Goal: Obtain resource: Download file/media

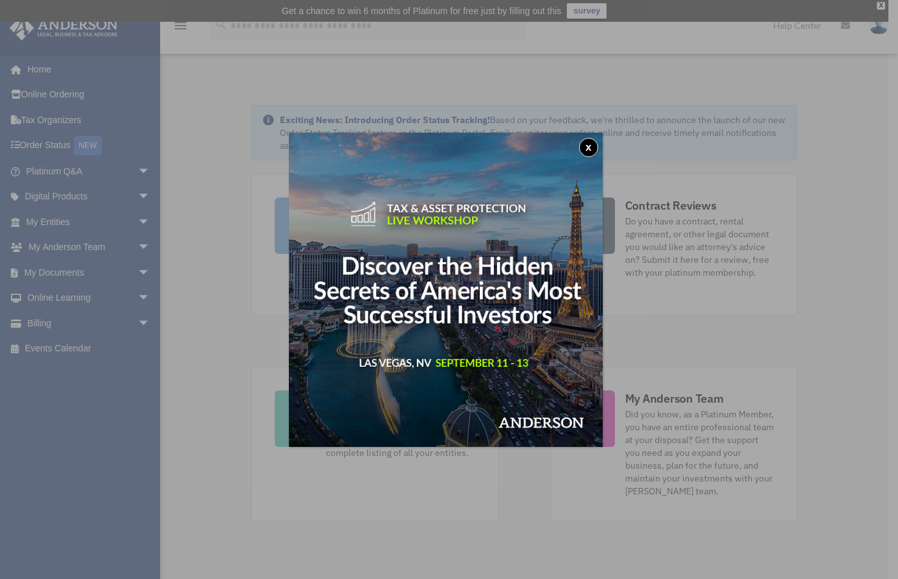
click at [591, 149] on button "x" at bounding box center [588, 147] width 19 height 19
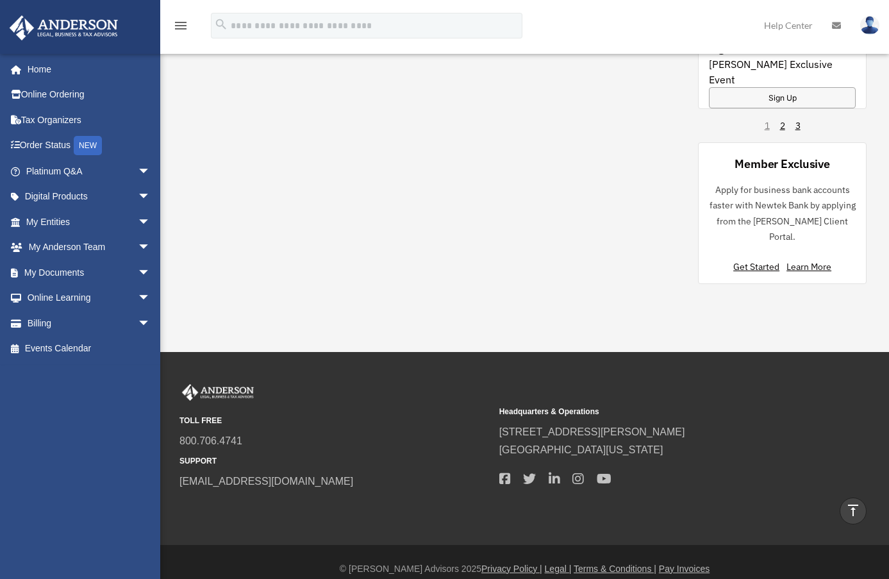
scroll to position [1028, 0]
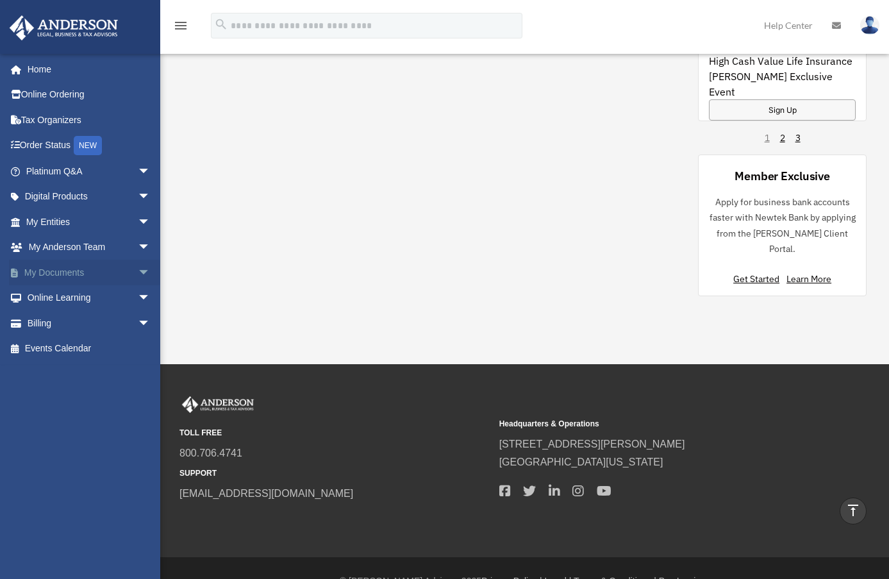
click at [138, 271] on span "arrow_drop_down" at bounding box center [151, 272] width 26 height 26
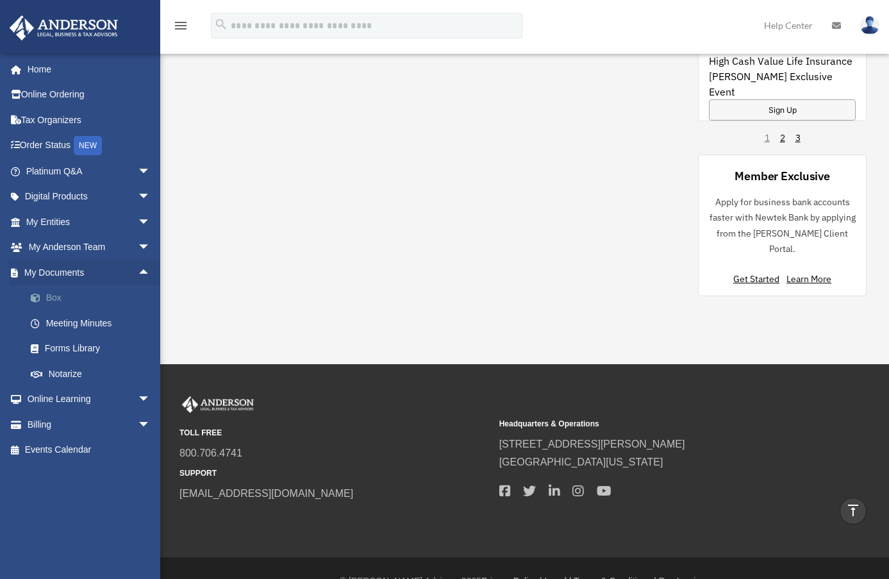
click at [56, 296] on link "Box" at bounding box center [94, 298] width 152 height 26
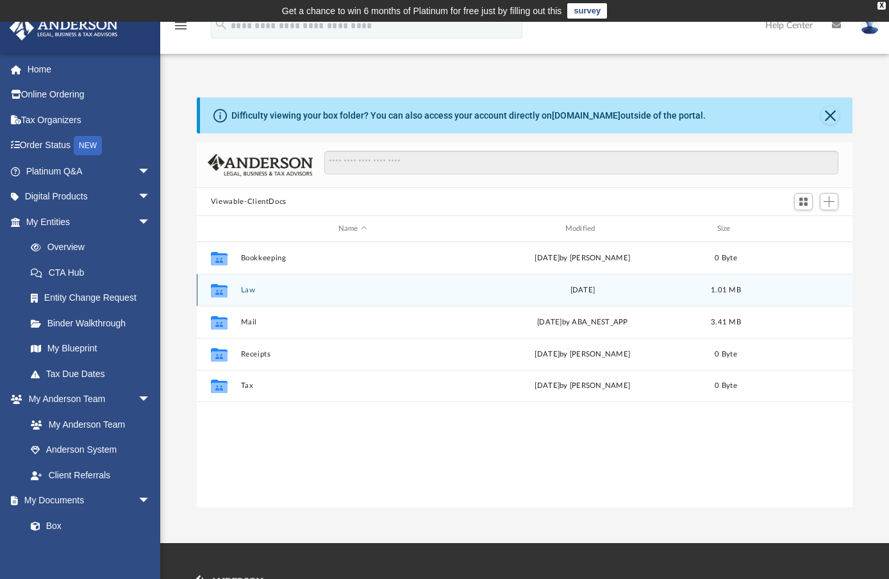
click at [248, 295] on div "Collaborated Folder Law Mon Jul 31 2023 1.01 MB" at bounding box center [524, 290] width 655 height 32
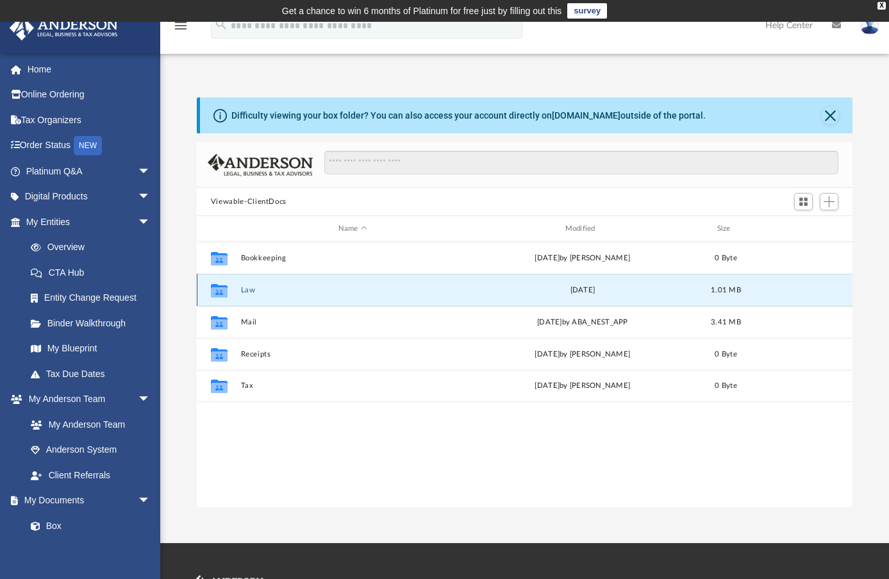
click at [223, 294] on icon "grid" at bounding box center [219, 291] width 17 height 10
click at [250, 288] on button "Law" at bounding box center [352, 290] width 224 height 8
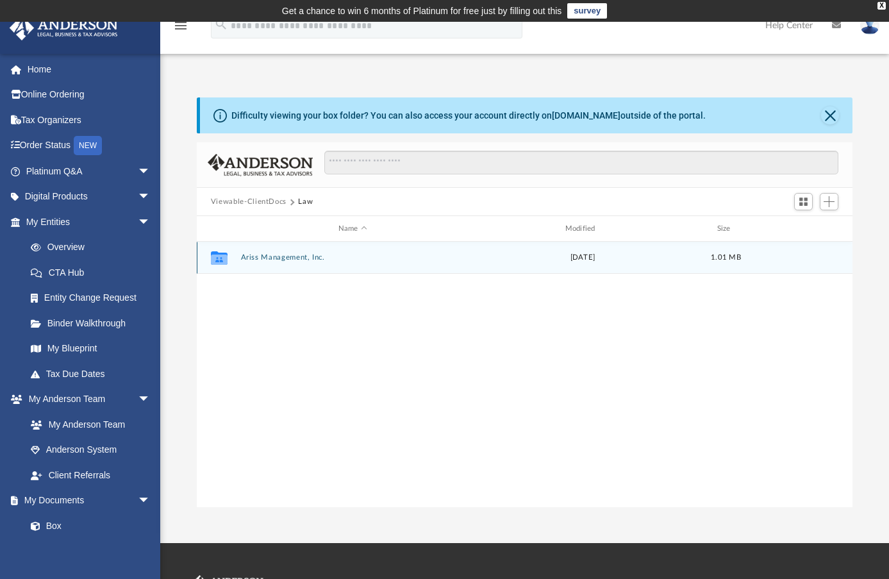
click at [274, 255] on button "Ariss Management, Inc." at bounding box center [352, 257] width 224 height 8
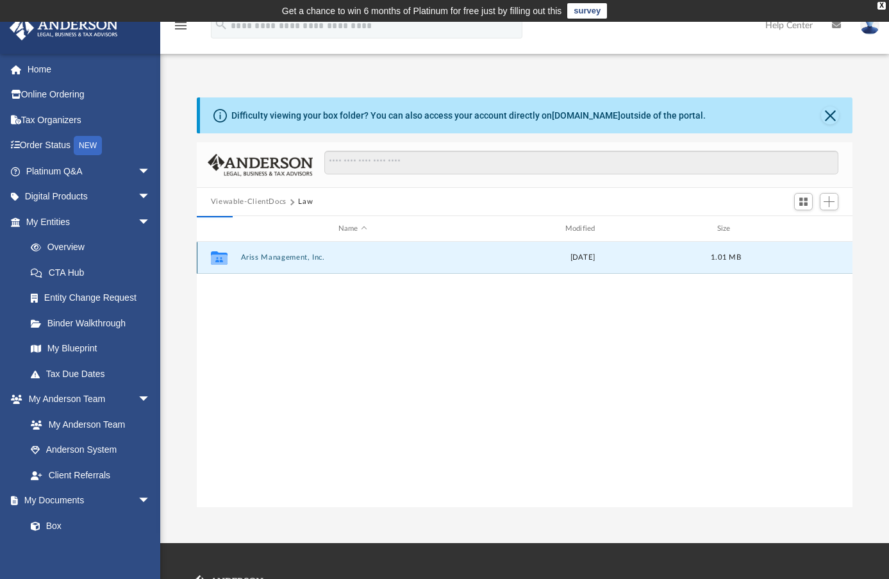
click at [274, 255] on button "Ariss Management, Inc." at bounding box center [352, 257] width 224 height 8
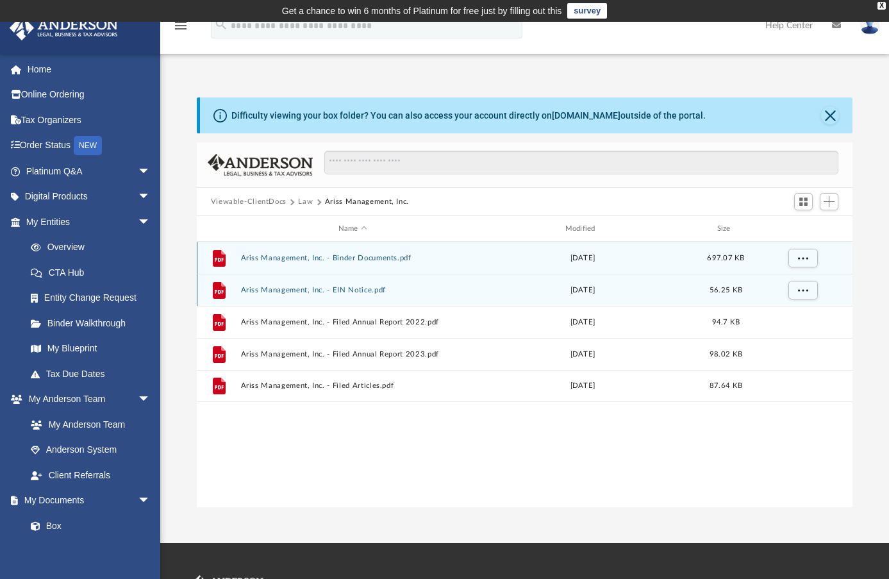
scroll to position [1, 0]
